Goal: Ask a question

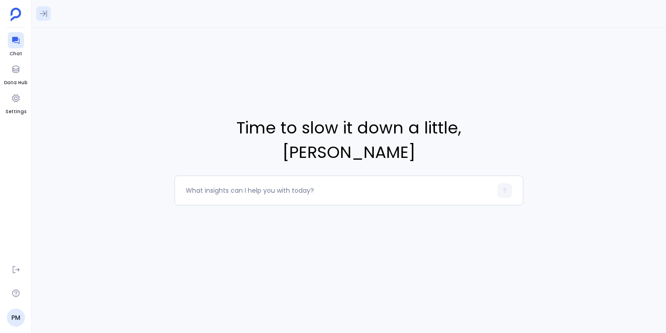
click at [42, 12] on icon at bounding box center [43, 13] width 9 height 9
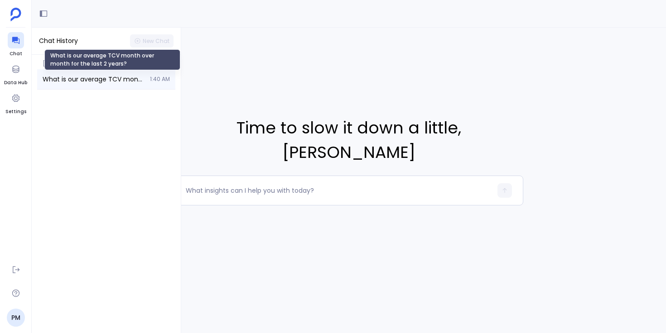
click at [87, 75] on span "What is our average TCV month over month for the last 2 years?" at bounding box center [94, 79] width 102 height 9
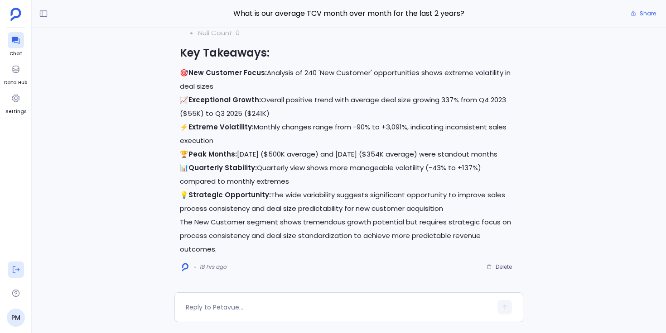
click at [18, 270] on icon at bounding box center [16, 270] width 7 height 7
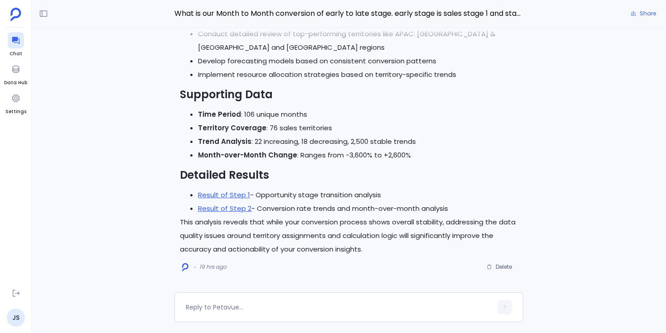
scroll to position [-1926, 0]
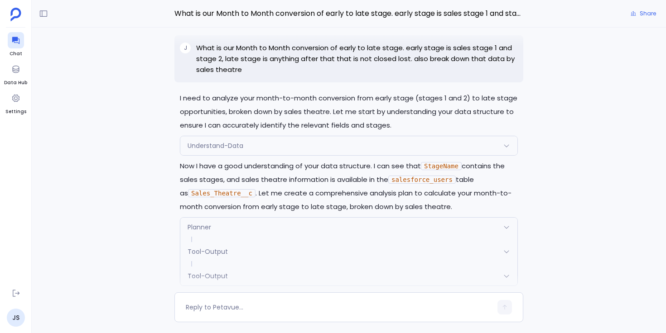
click at [287, 114] on p "I need to analyze your month-to-month conversion from early stage (stages 1 and…" at bounding box center [349, 112] width 338 height 41
